Goal: Information Seeking & Learning: Learn about a topic

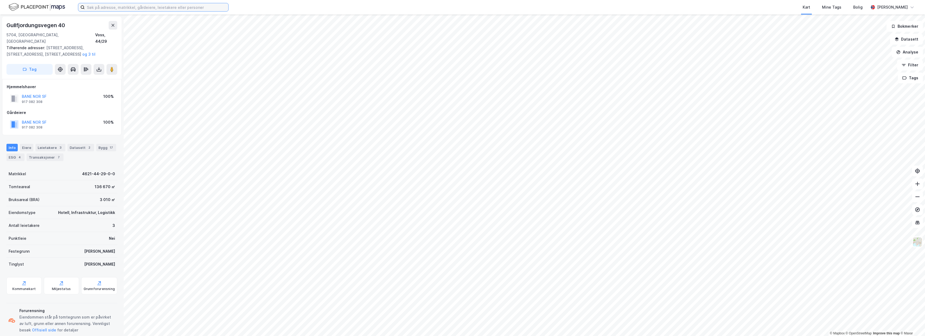
click at [185, 7] on input at bounding box center [157, 7] width 144 height 8
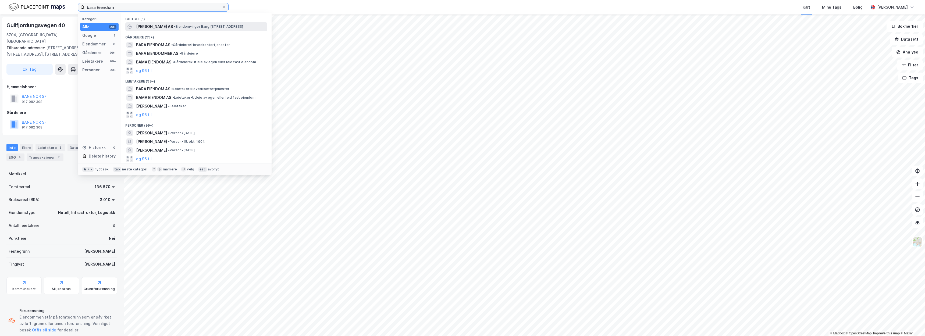
type input "bara Eiendom"
click at [165, 24] on span "Bara Eiendom AS" at bounding box center [154, 26] width 37 height 6
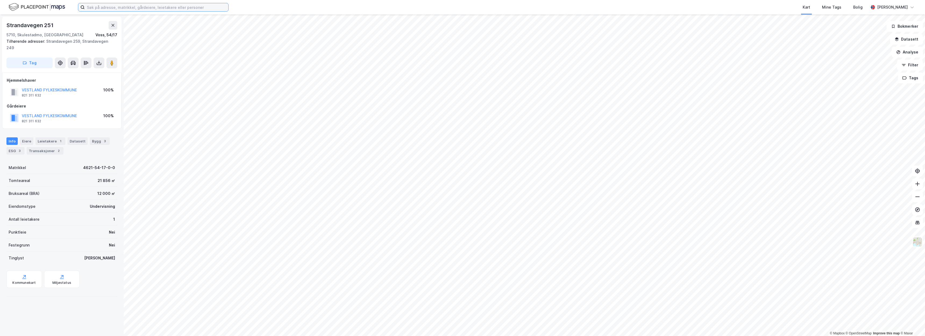
click at [133, 9] on input at bounding box center [157, 7] width 144 height 8
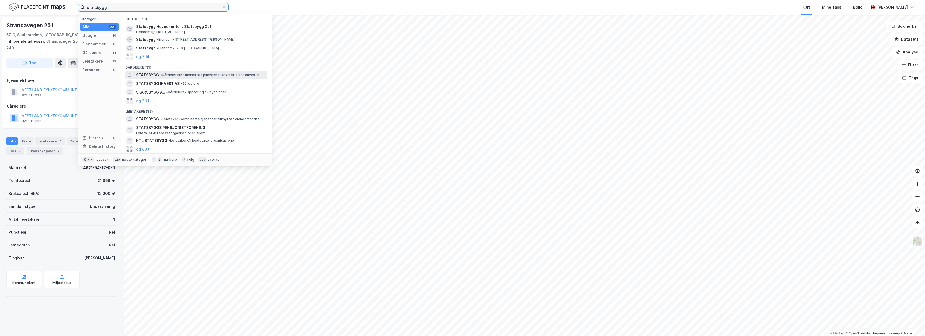
type input "statsbygg"
click at [160, 77] on div "STATSBYGG • Gårdeiere • Kombinerte tjenester tilknyttet eiendomsdrift" at bounding box center [201, 75] width 130 height 6
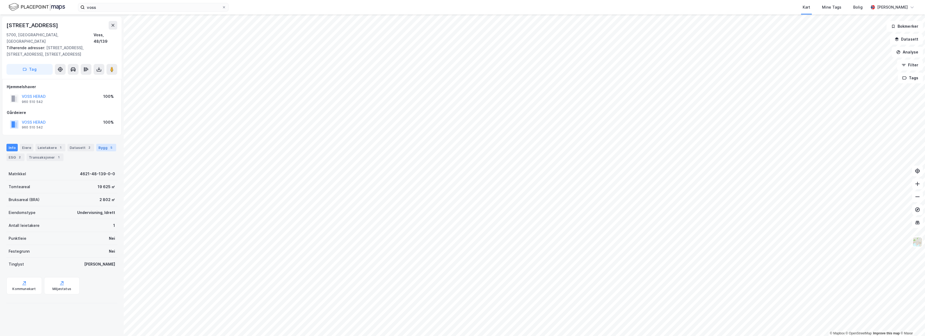
click at [109, 145] on div "5" at bounding box center [111, 147] width 5 height 5
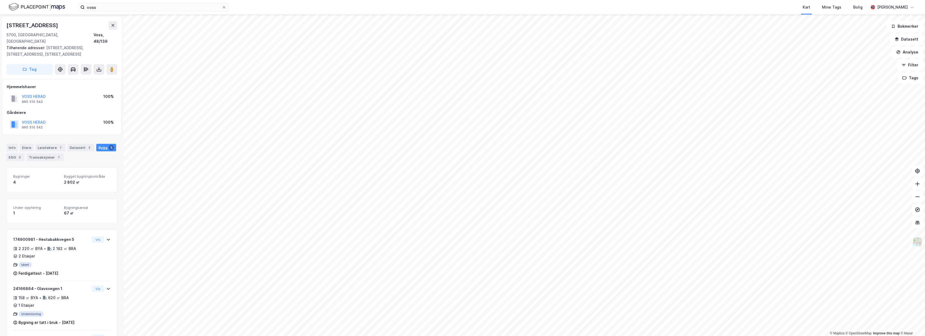
click at [524, 336] on html "voss Kart Mine Tags Bolig [PERSON_NAME] © Mapbox © OpenStreetMap Improve this m…" at bounding box center [462, 168] width 925 height 336
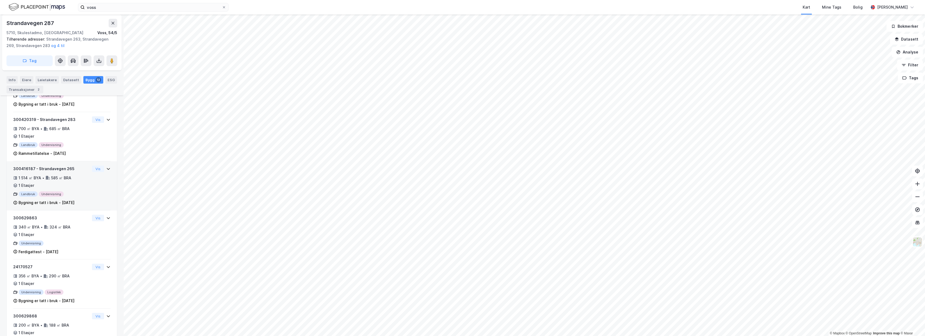
scroll to position [312, 0]
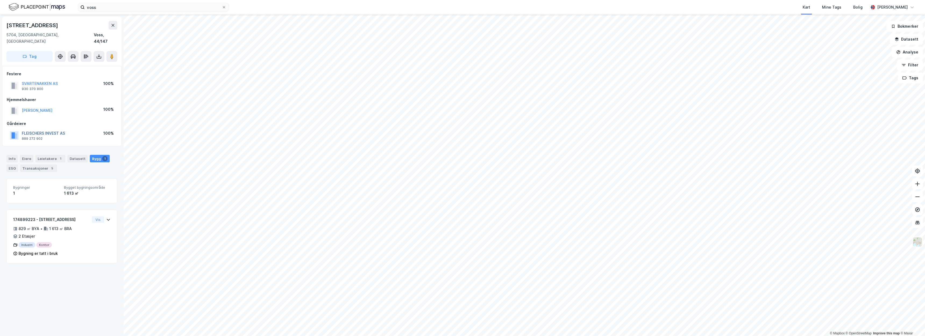
click at [0, 0] on button "FLEISCHERS INVEST AS" at bounding box center [0, 0] width 0 height 0
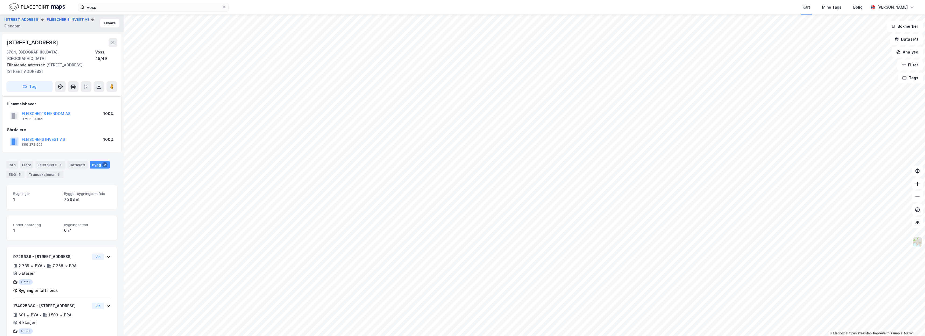
scroll to position [43, 0]
